Goal: Find specific page/section: Find specific page/section

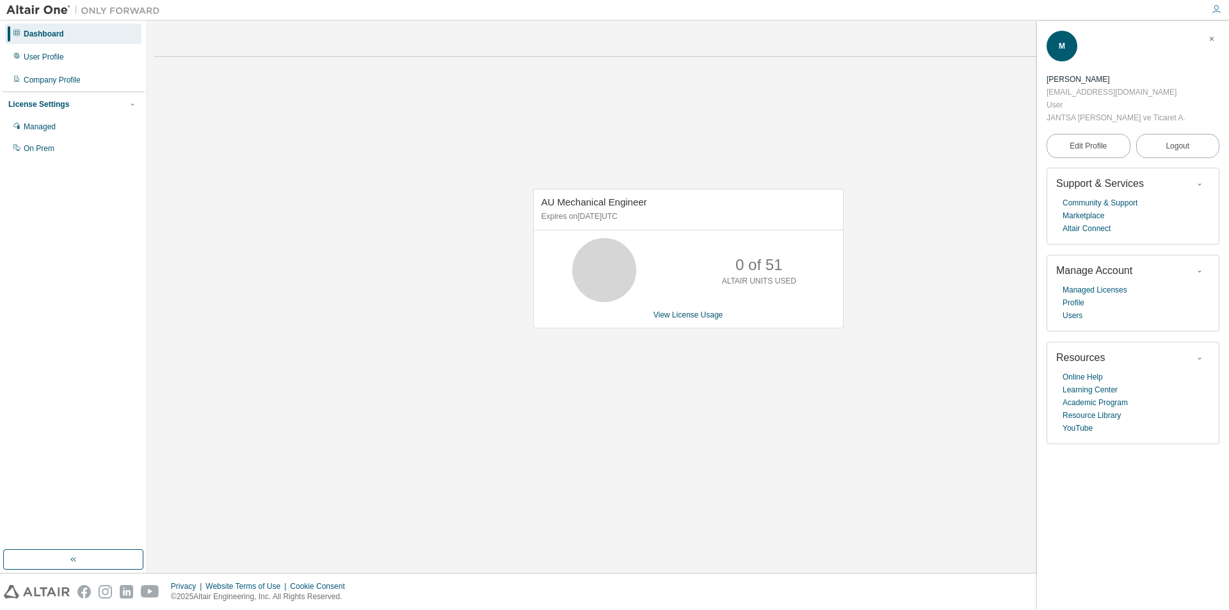
click at [479, 235] on div "AU Mechanical Engineer Expires on [DATE] UTC 0 of 51 ALTAIR UNITS USED View Lic…" at bounding box center [688, 265] width 1069 height 396
